Goal: Book appointment/travel/reservation

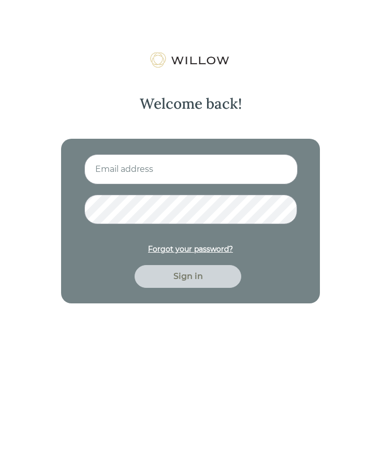
click at [210, 181] on input at bounding box center [190, 169] width 213 height 30
type input "[PERSON_NAME][EMAIL_ADDRESS][DOMAIN_NAME]"
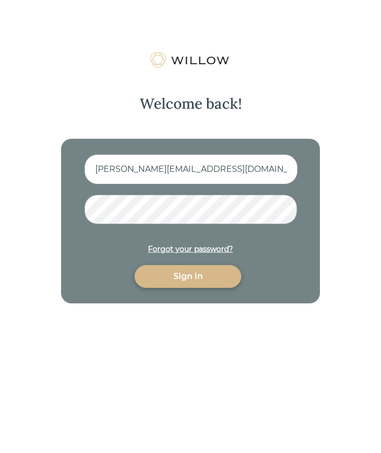
click at [177, 275] on div "Sign in" at bounding box center [188, 276] width 83 height 12
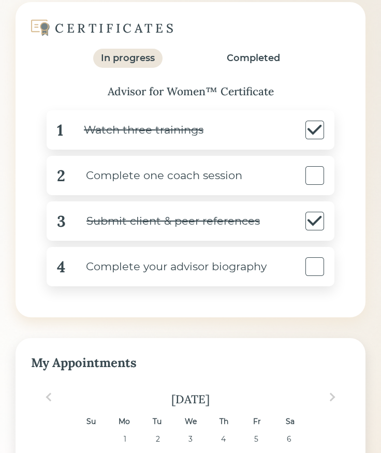
scroll to position [139, 0]
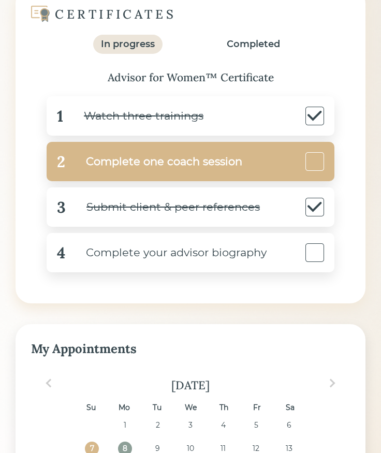
click at [191, 174] on div "Complete one coach session" at bounding box center [153, 161] width 177 height 23
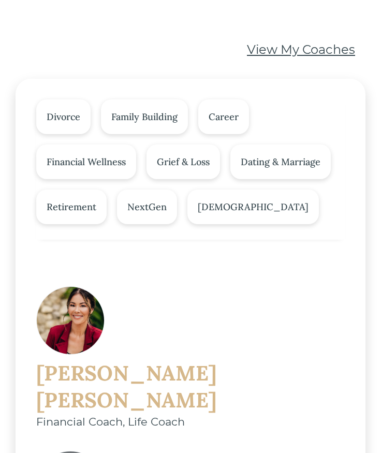
scroll to position [181, 0]
click at [269, 59] on div "View My Coaches" at bounding box center [301, 49] width 108 height 19
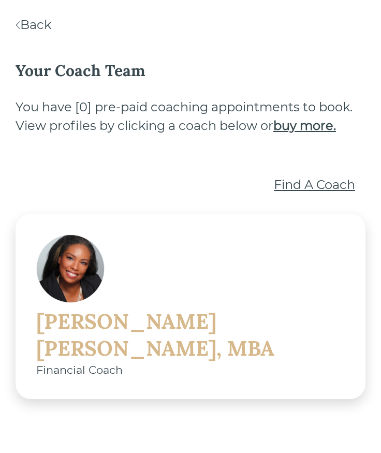
scroll to position [68, 0]
click at [228, 308] on div "[PERSON_NAME], MBA" at bounding box center [190, 335] width 309 height 54
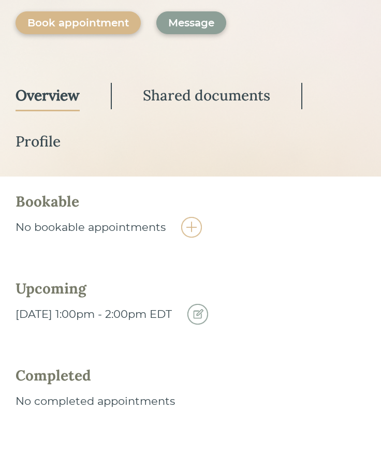
scroll to position [408, 0]
click at [208, 304] on img at bounding box center [197, 314] width 21 height 21
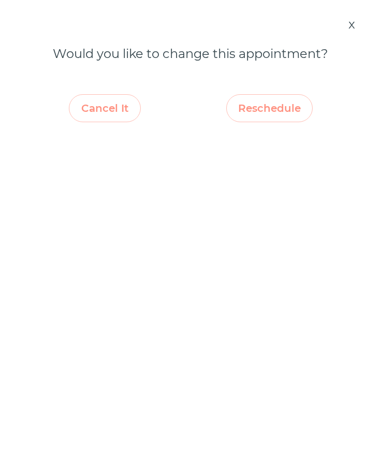
click at [241, 118] on div "Reschedule" at bounding box center [269, 108] width 63 height 20
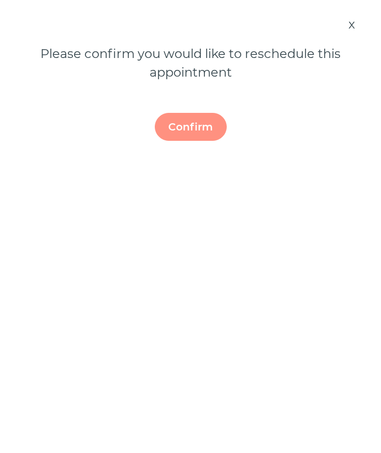
click at [205, 137] on div "Confirm" at bounding box center [191, 127] width 48 height 20
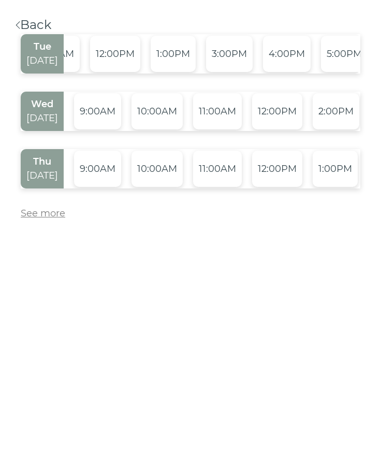
scroll to position [0, 62]
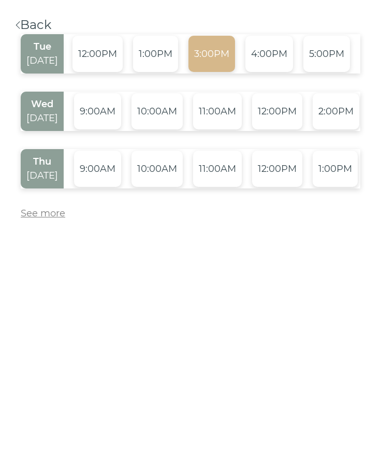
click at [227, 72] on div "3:00PM" at bounding box center [212, 54] width 47 height 36
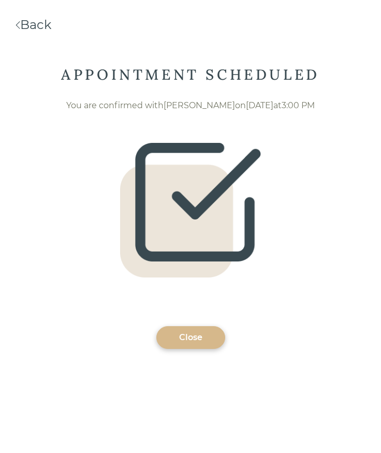
click at [197, 344] on div "Close" at bounding box center [190, 337] width 45 height 12
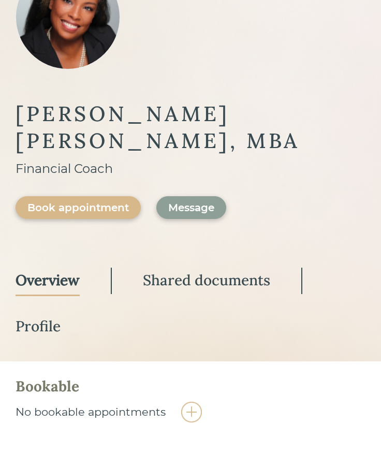
scroll to position [135, 0]
